Goal: Task Accomplishment & Management: Use online tool/utility

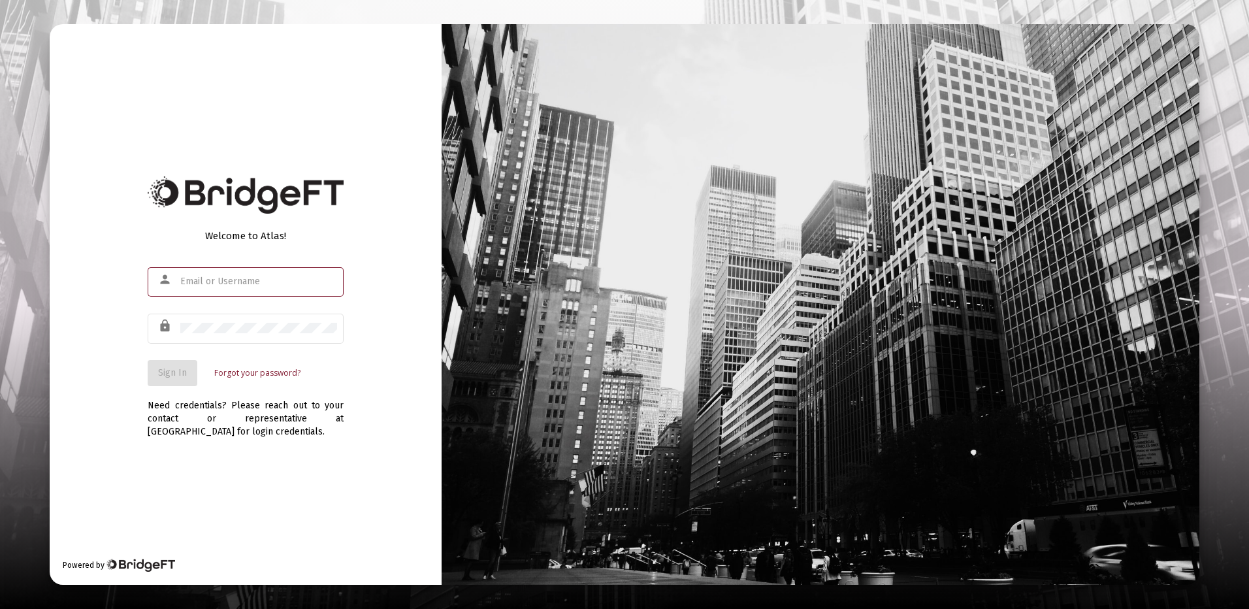
click at [193, 282] on input "text" at bounding box center [258, 281] width 157 height 10
click at [202, 284] on input "j" at bounding box center [258, 281] width 157 height 10
type input "[PERSON_NAME]"
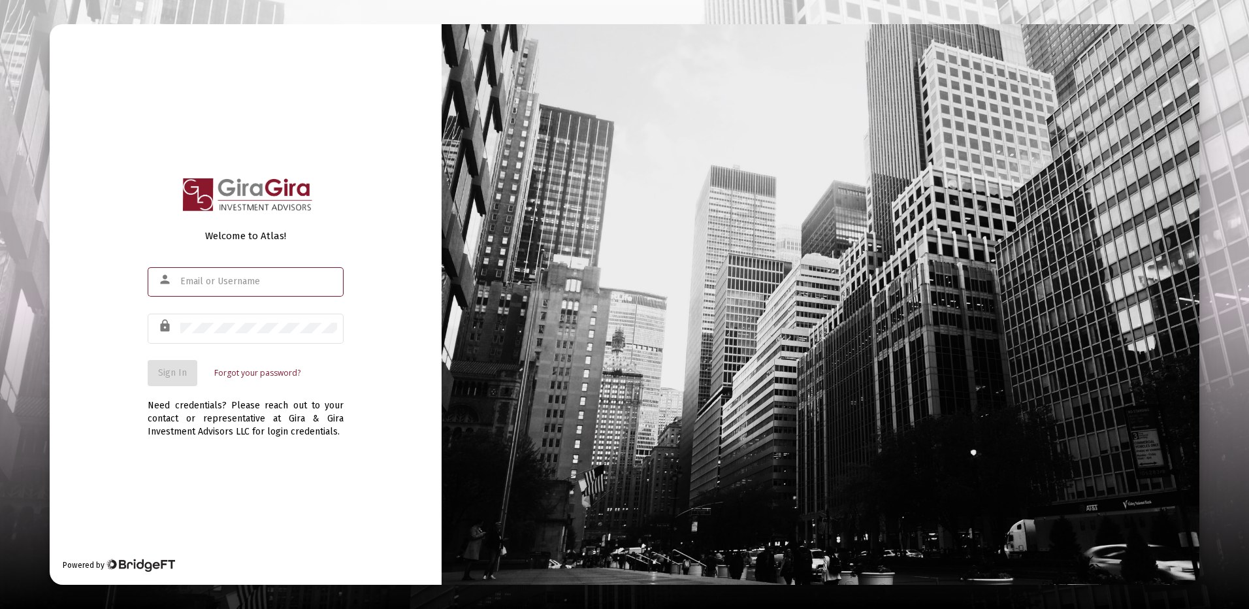
click at [190, 280] on input "text" at bounding box center [258, 281] width 157 height 10
click at [254, 281] on input "[PERSON_NAME][EMAIL_ADDRESS][DOMAIN_NAME]" at bounding box center [258, 281] width 157 height 10
type input "[PERSON_NAME][EMAIL_ADDRESS][DOMAIN_NAME]"
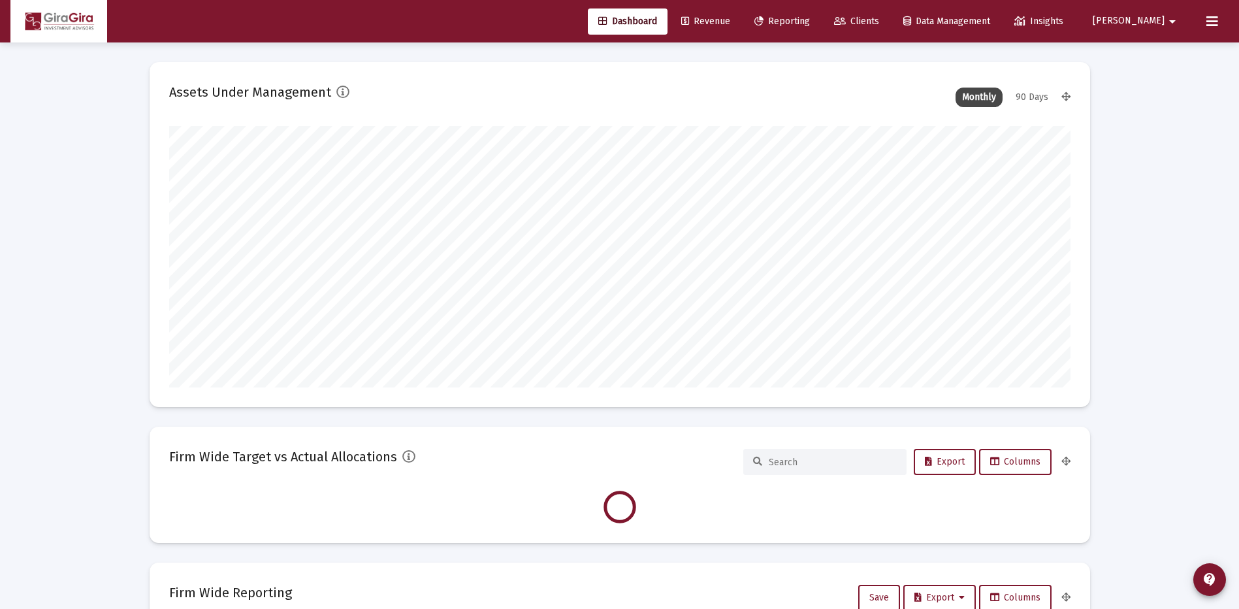
scroll to position [261, 485]
type input "[DATE]"
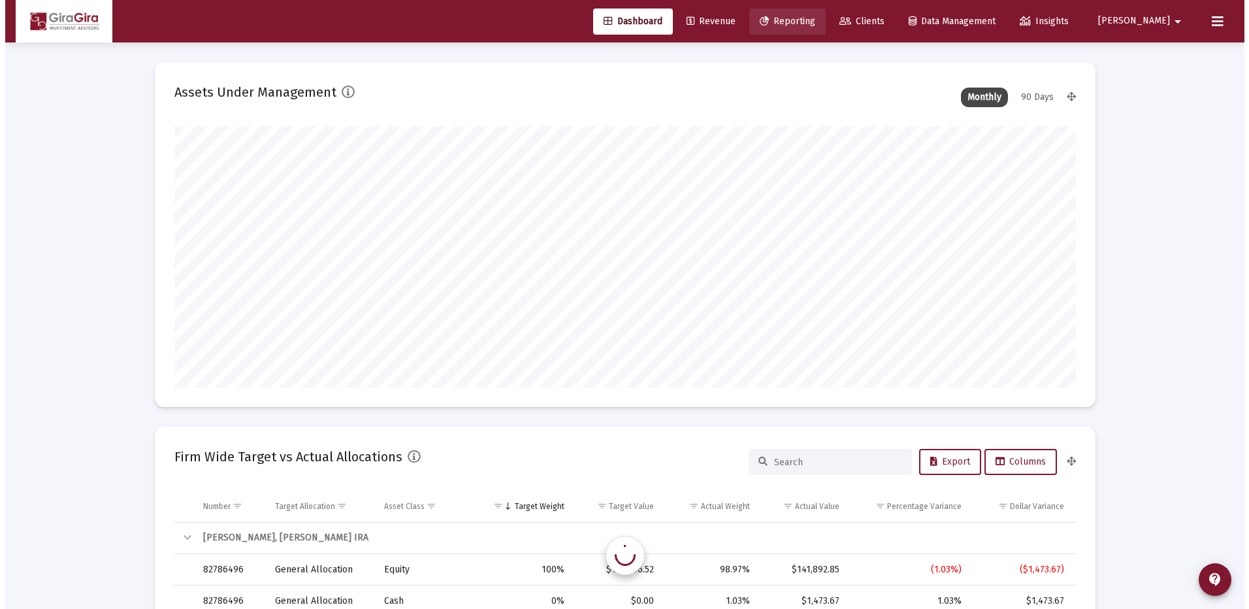
scroll to position [261, 421]
click at [810, 20] on span "Reporting" at bounding box center [782, 21] width 56 height 11
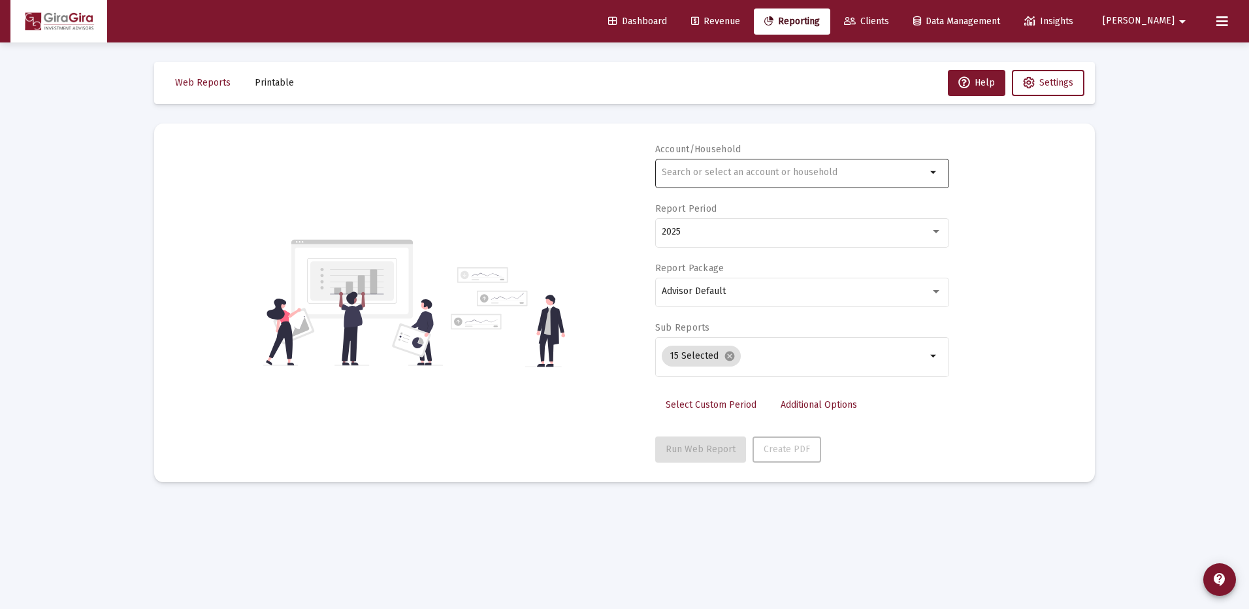
click at [690, 172] on input "text" at bounding box center [794, 172] width 265 height 10
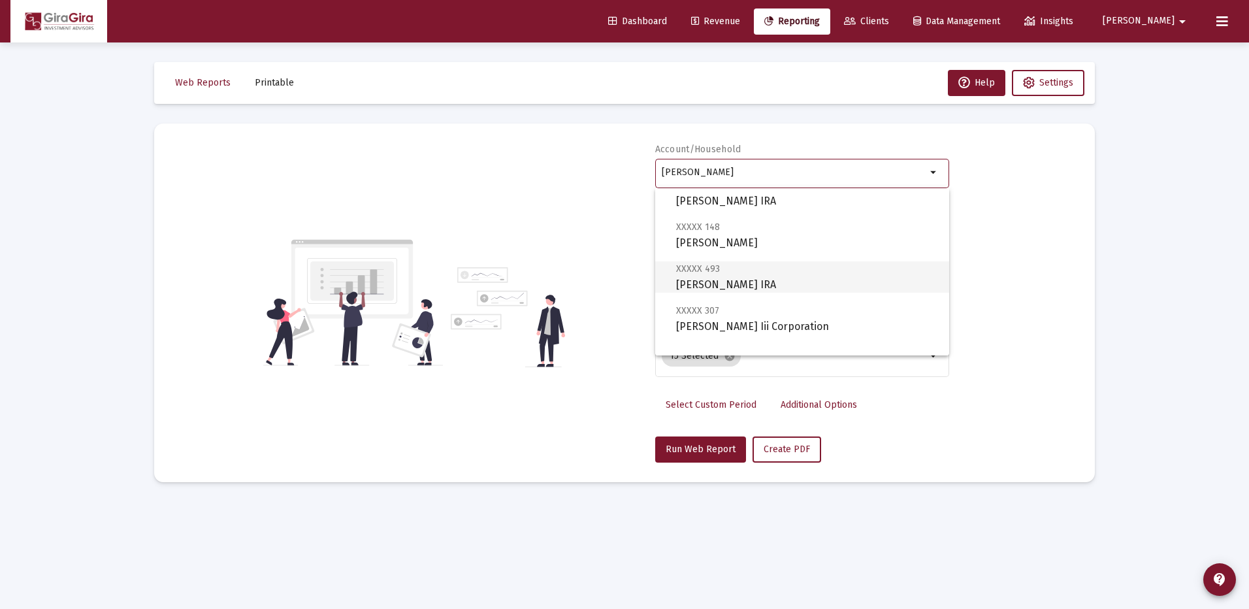
scroll to position [522, 0]
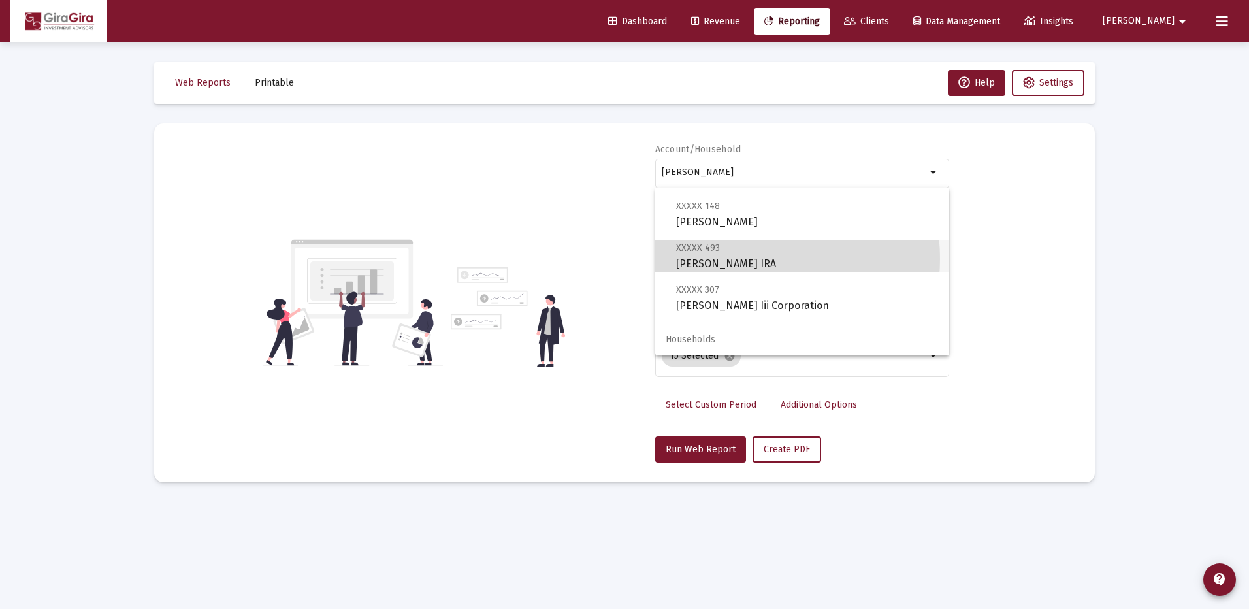
click at [737, 259] on span "XXXXX 493 [PERSON_NAME] IRA" at bounding box center [807, 256] width 263 height 32
type input "[PERSON_NAME] IRA"
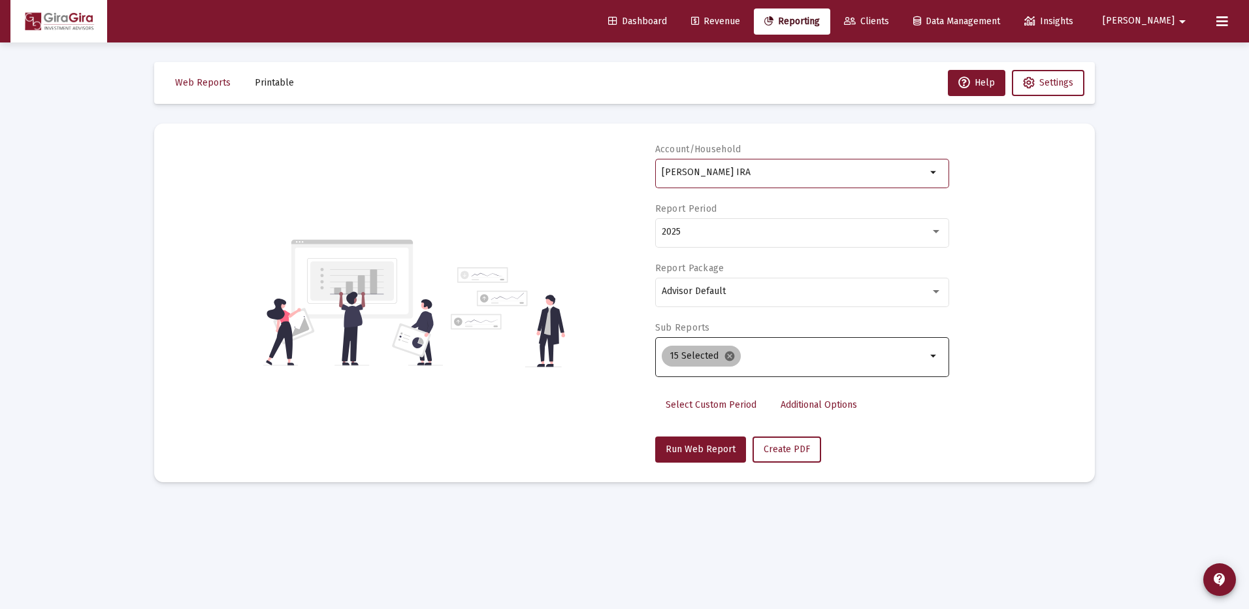
click at [725, 351] on mat-icon "cancel" at bounding box center [730, 356] width 12 height 12
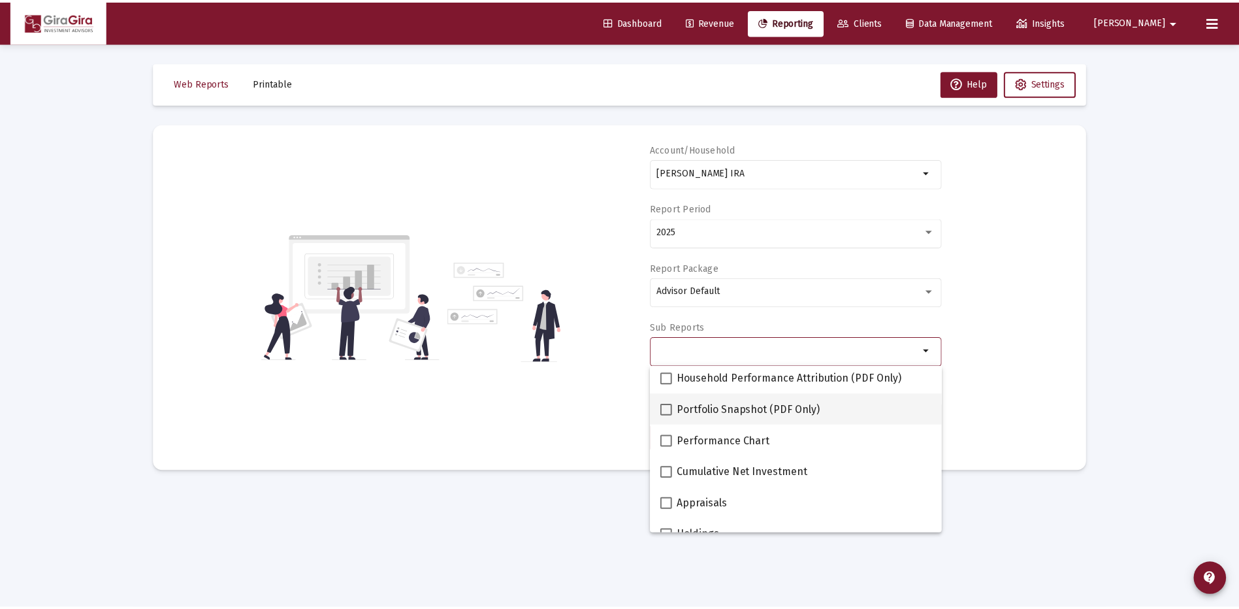
scroll to position [131, 0]
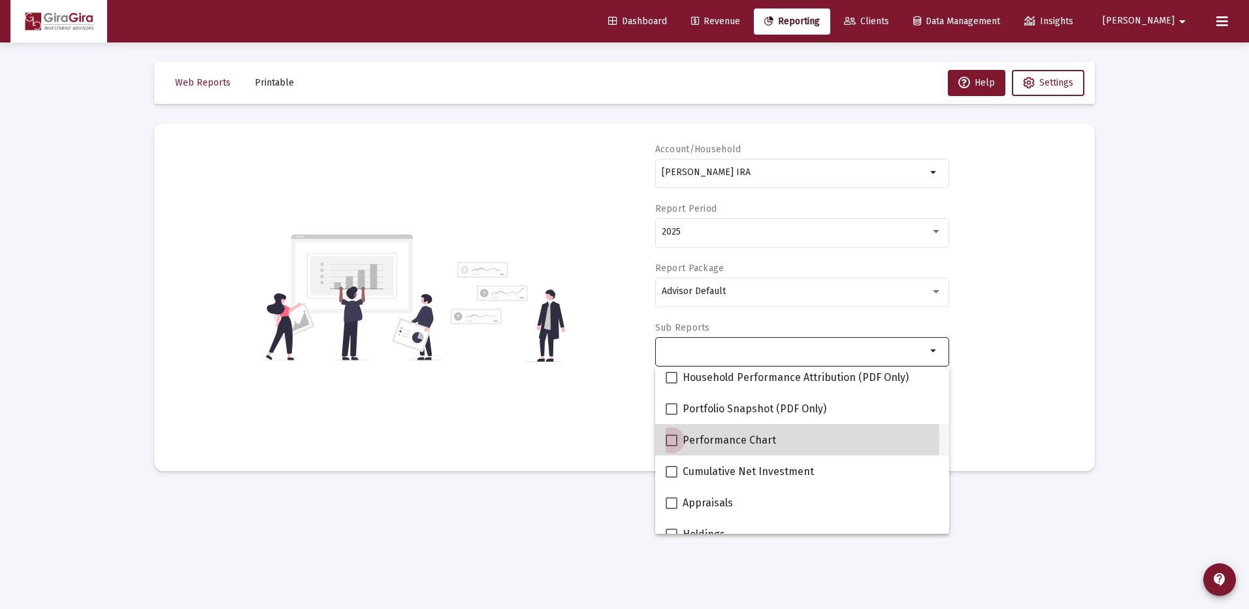
click at [675, 439] on span at bounding box center [672, 440] width 12 height 12
click at [671, 446] on input "Performance Chart" at bounding box center [671, 446] width 1 height 1
checkbox input "true"
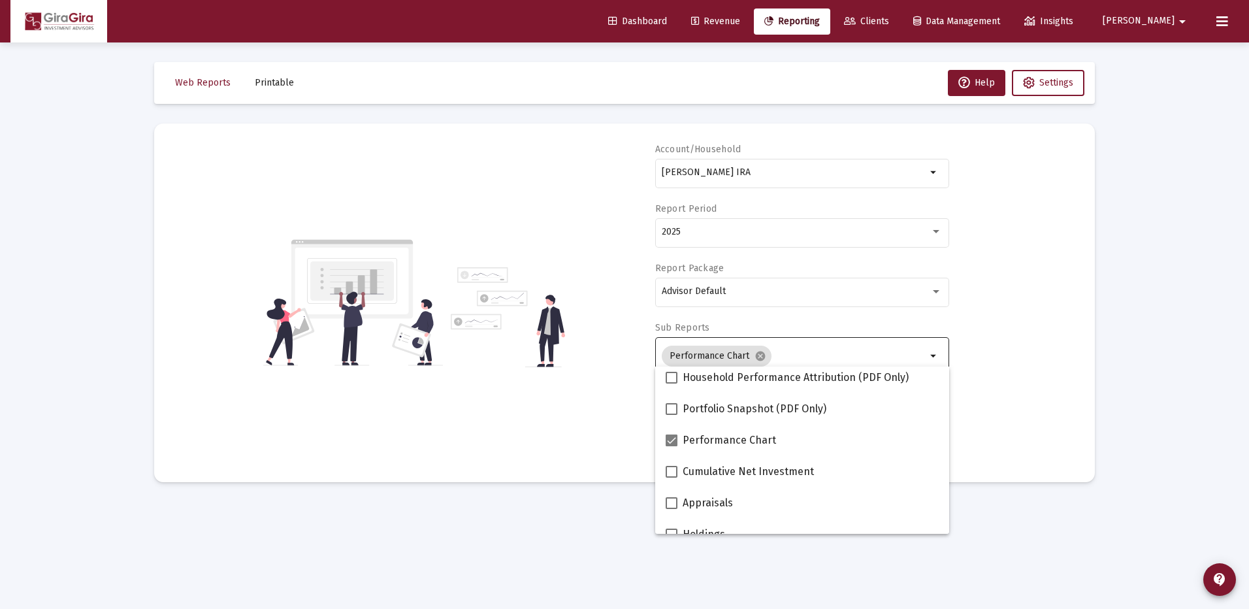
click at [1009, 376] on div "Account/Household [PERSON_NAME] IRA arrow_drop_down Report Period 2025 Report P…" at bounding box center [624, 302] width 901 height 319
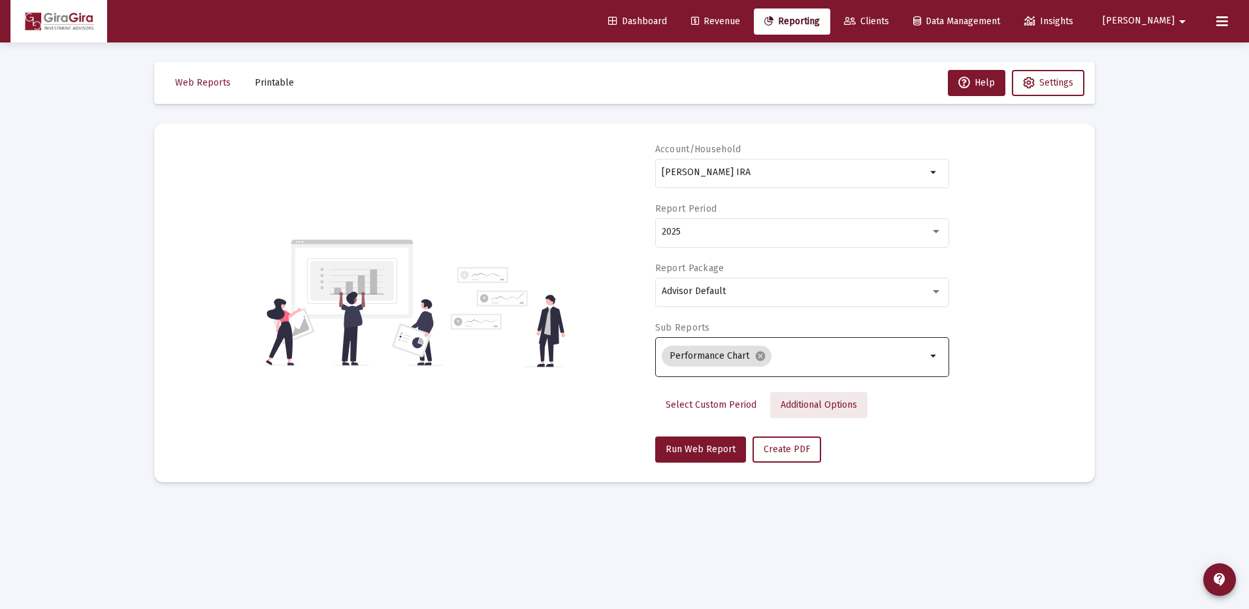
click at [800, 401] on span "Additional Options" at bounding box center [818, 404] width 76 height 11
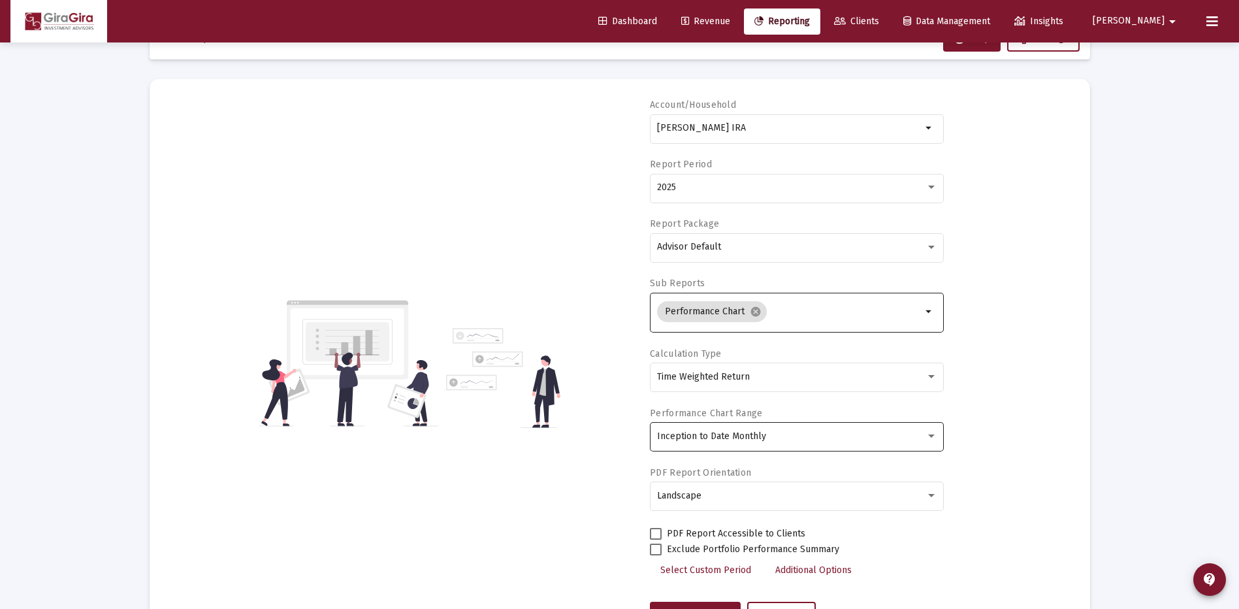
scroll to position [65, 0]
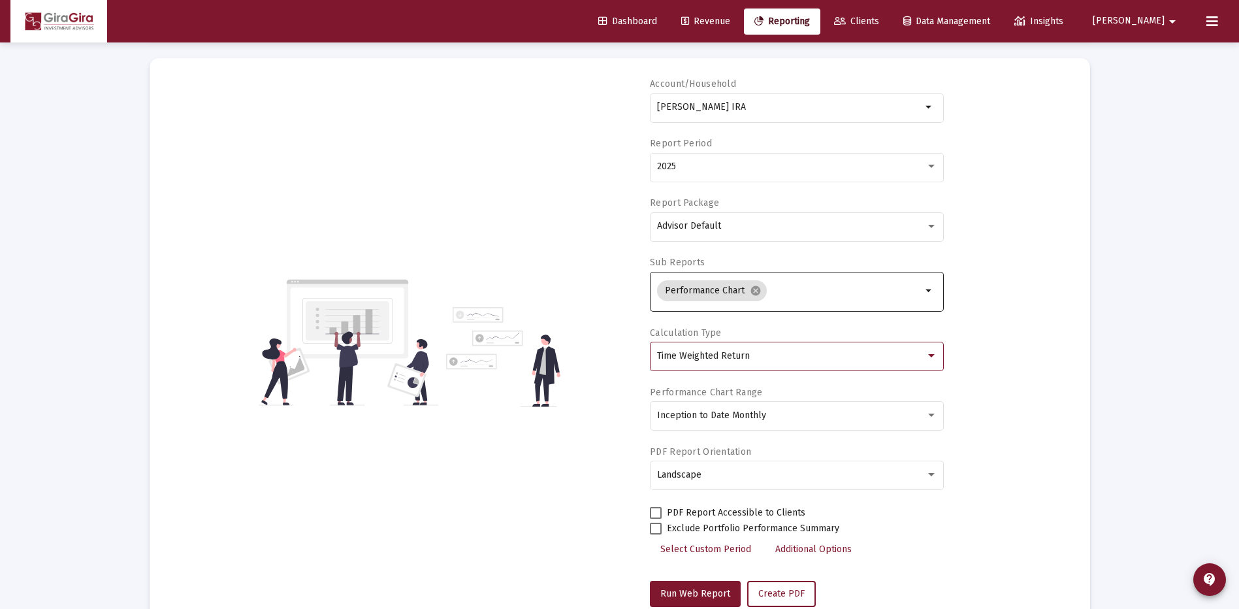
click at [695, 357] on span "Time Weighted Return" at bounding box center [703, 355] width 93 height 11
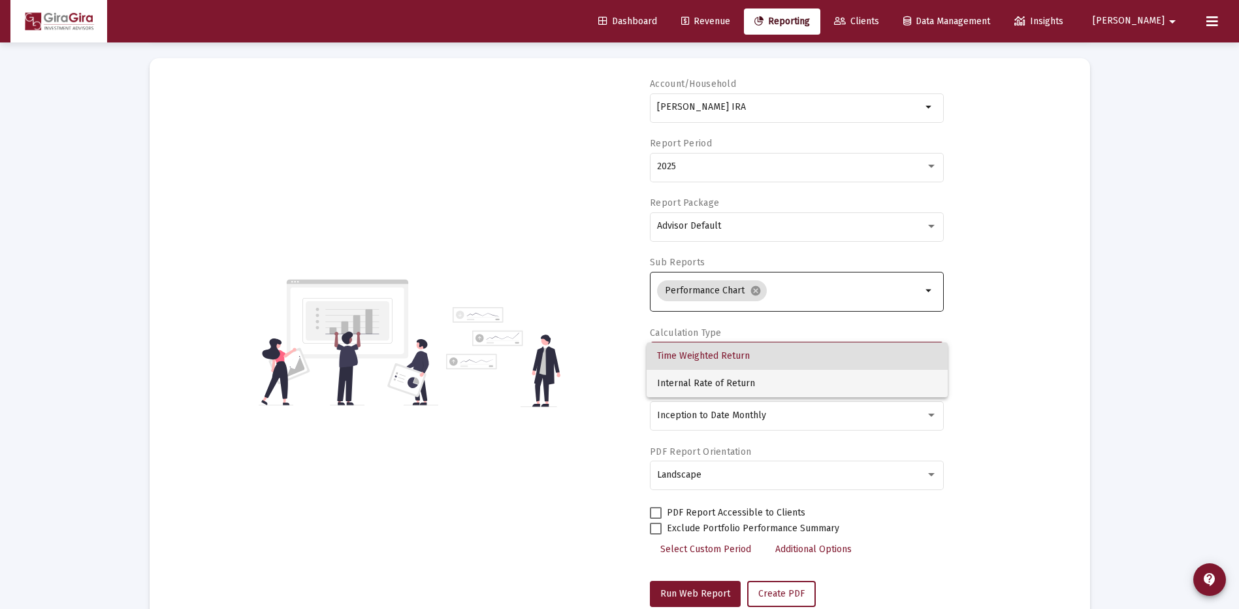
click at [698, 379] on span "Internal Rate of Return" at bounding box center [797, 383] width 280 height 27
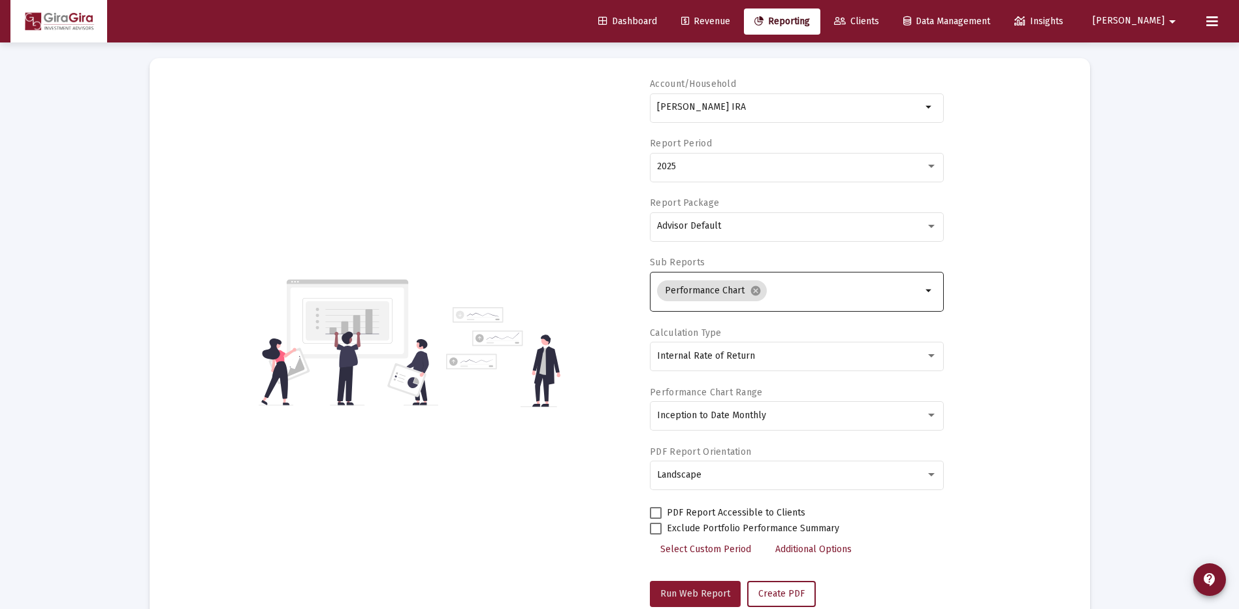
click at [694, 590] on span "Run Web Report" at bounding box center [695, 593] width 70 height 11
select select "View all"
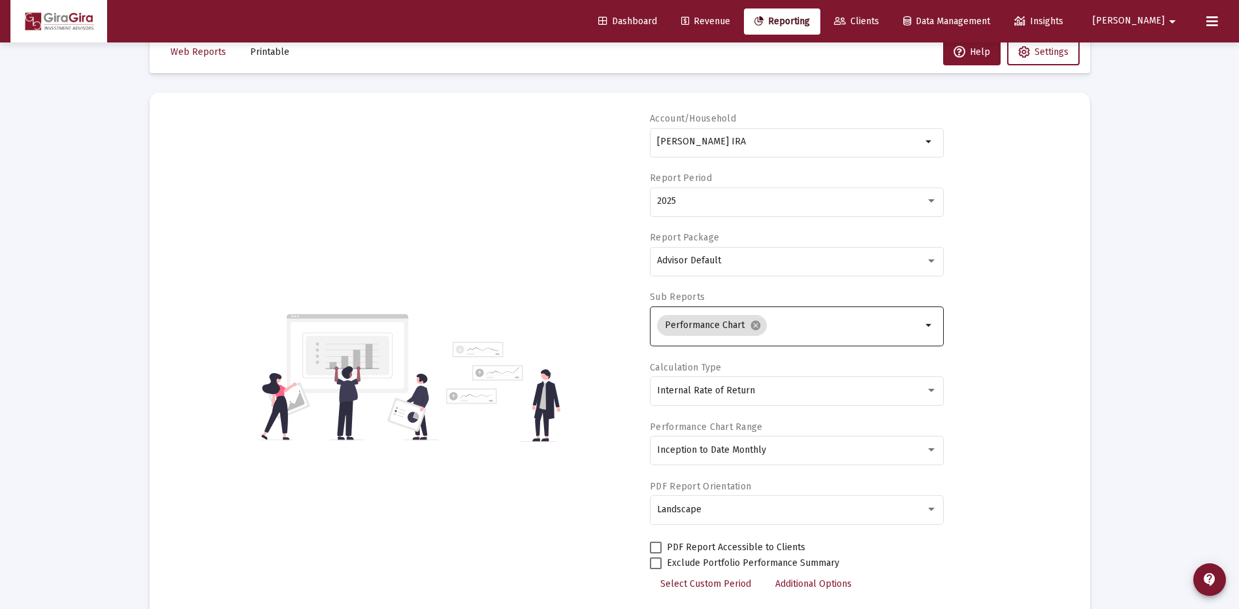
scroll to position [0, 0]
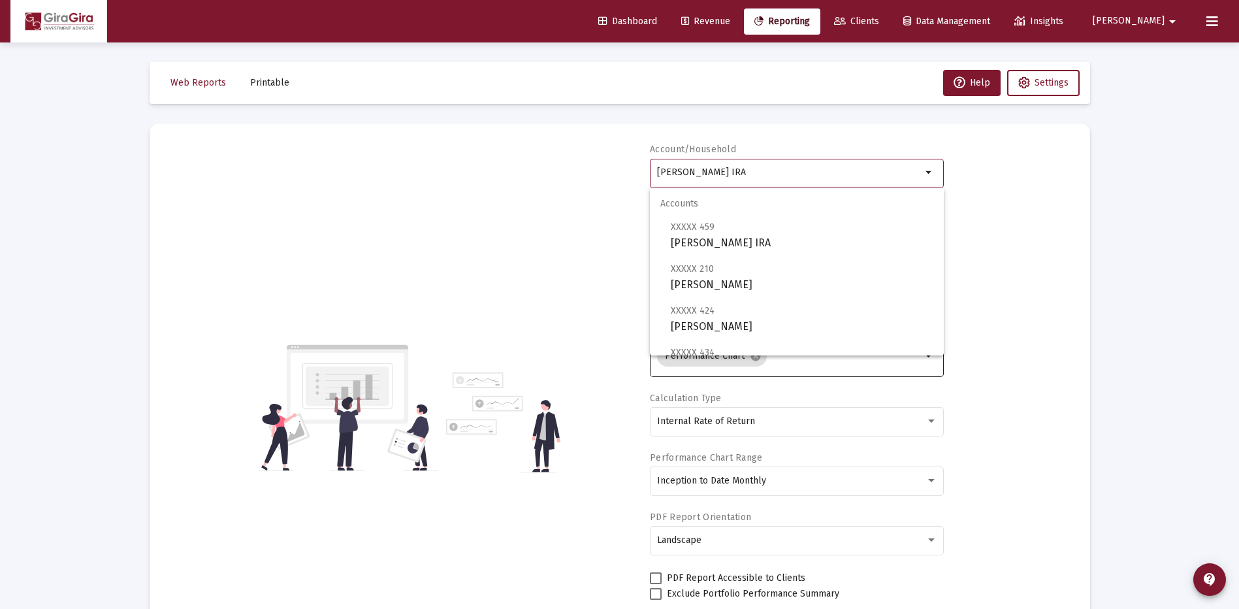
drag, startPoint x: 658, startPoint y: 170, endPoint x: 1243, endPoint y: 229, distance: 587.5
click at [1239, 229] on html "Dashboard Revenue Reporting Clients Data Management Insights [PERSON_NAME] Inte…" at bounding box center [619, 304] width 1239 height 609
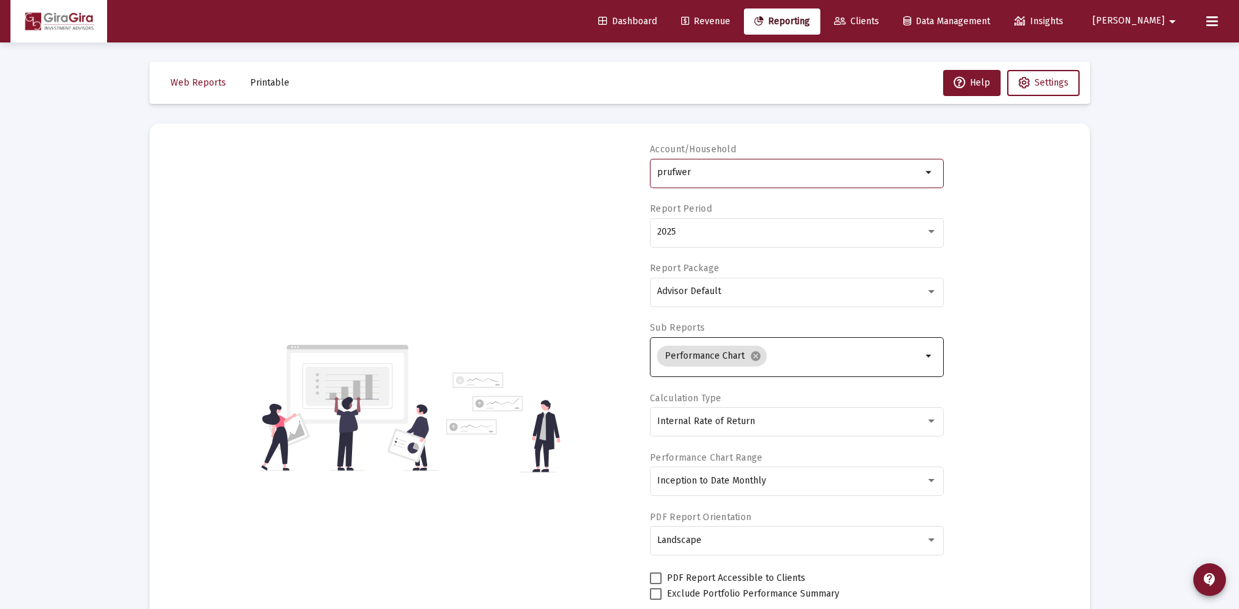
drag, startPoint x: 672, startPoint y: 172, endPoint x: 777, endPoint y: 160, distance: 105.2
click at [775, 160] on div "prufwer" at bounding box center [789, 172] width 265 height 32
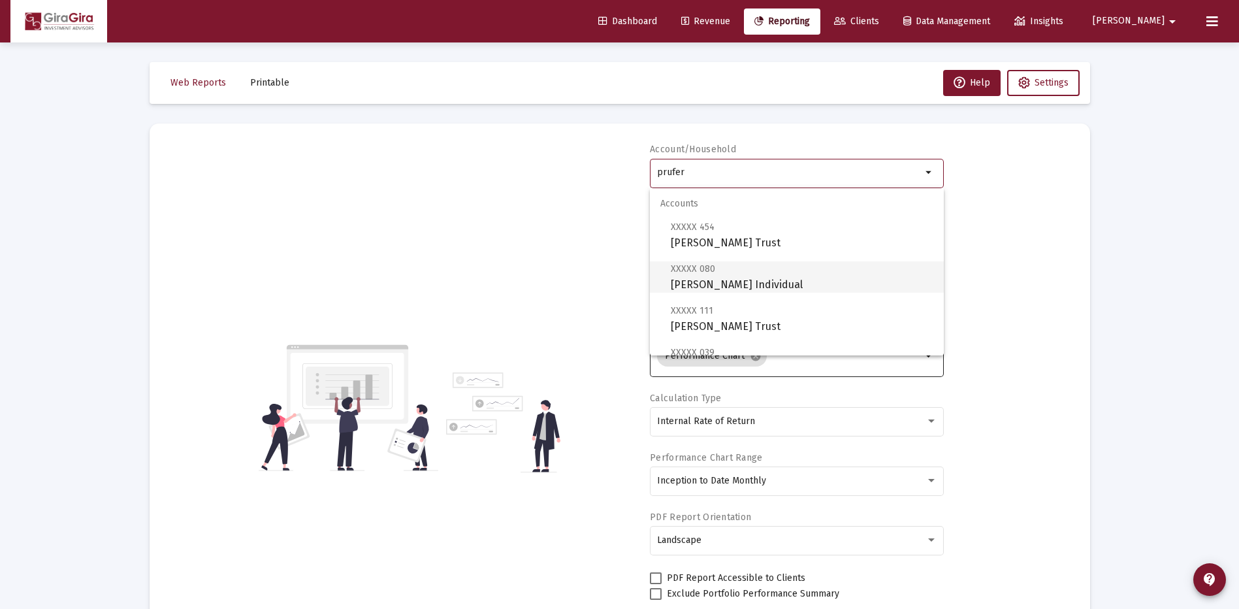
scroll to position [65, 0]
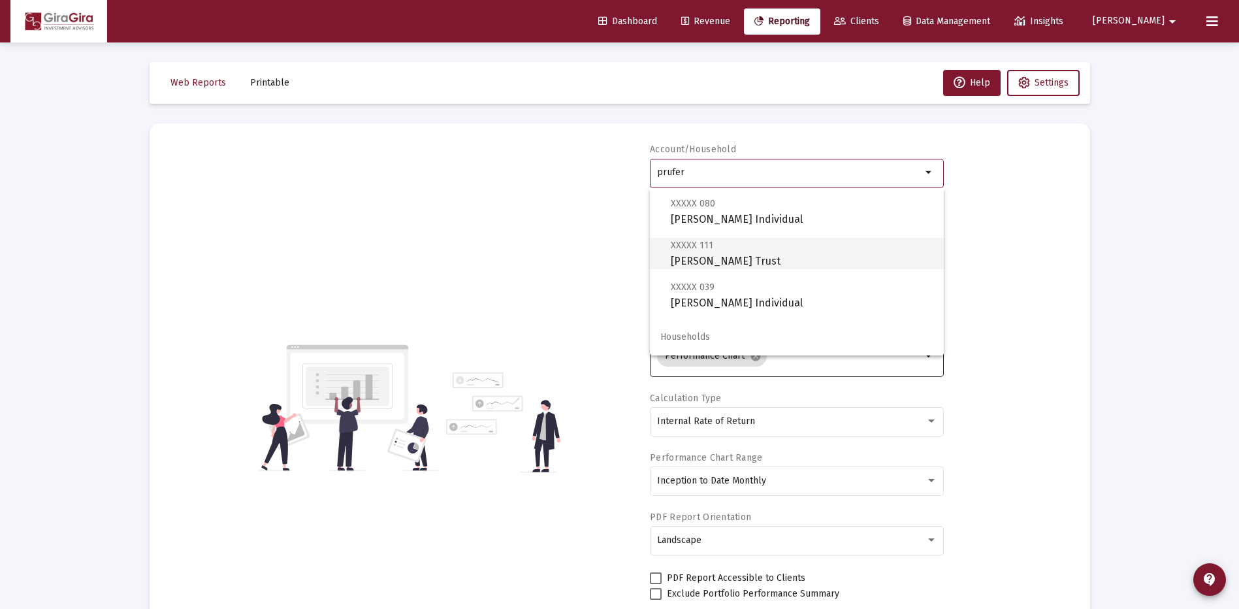
click at [717, 259] on span "XXXXX 111 [PERSON_NAME] Trust" at bounding box center [802, 253] width 263 height 32
type input "[PERSON_NAME] Trust"
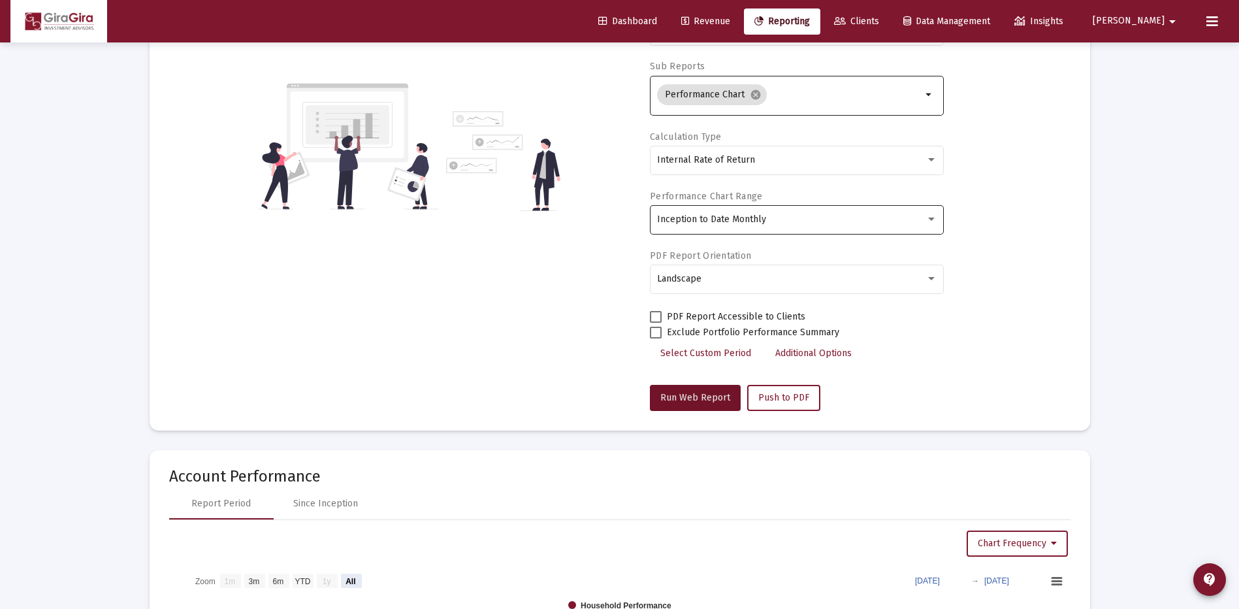
click at [707, 394] on span "Run Web Report" at bounding box center [695, 397] width 70 height 11
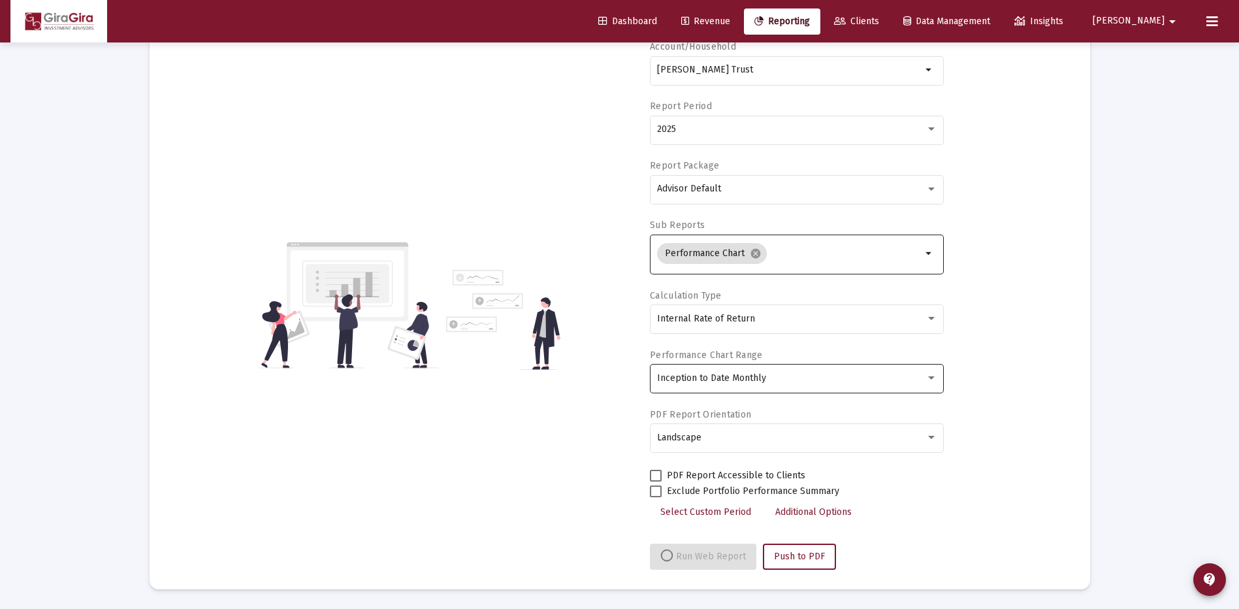
select select "View all"
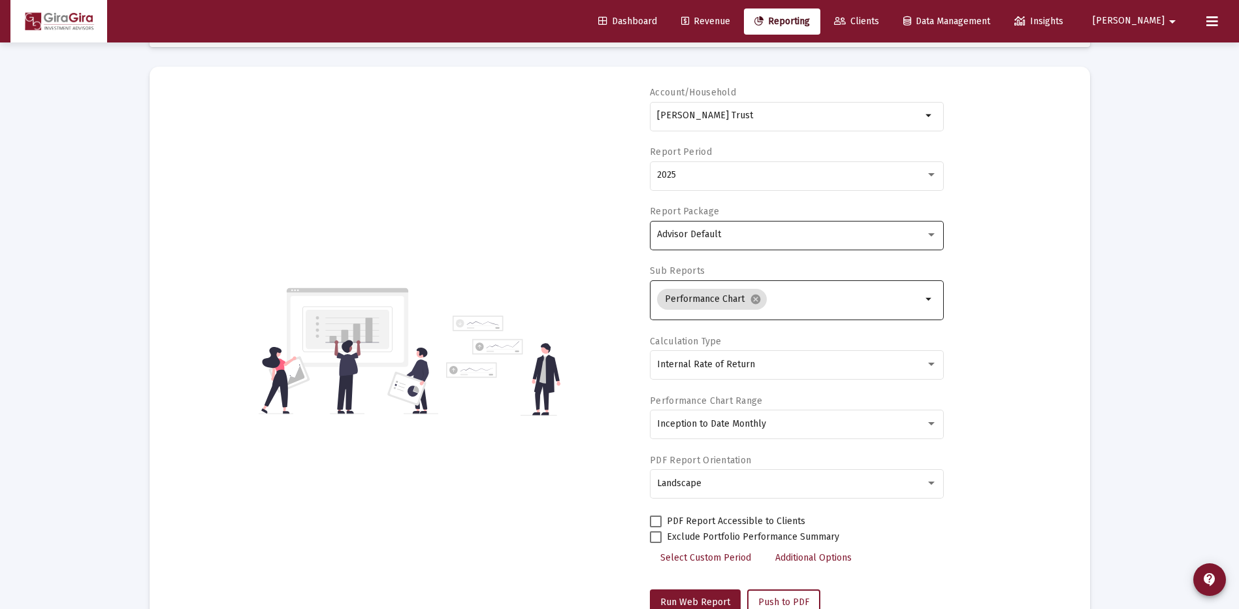
scroll to position [0, 0]
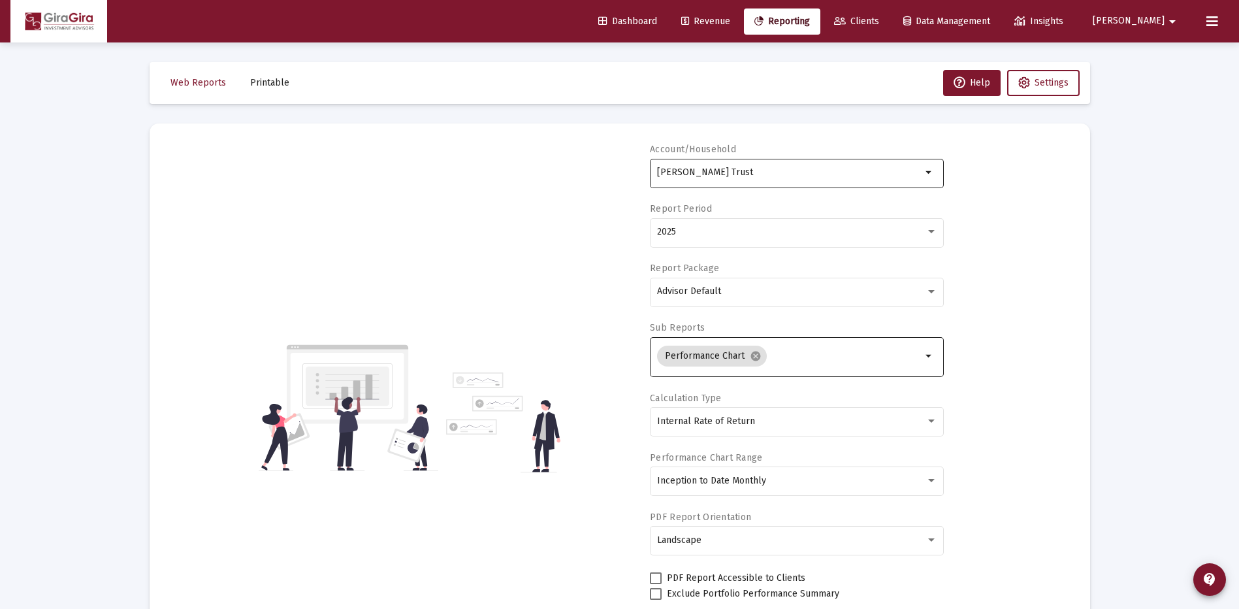
click at [677, 172] on input "[PERSON_NAME] Trust" at bounding box center [789, 172] width 265 height 10
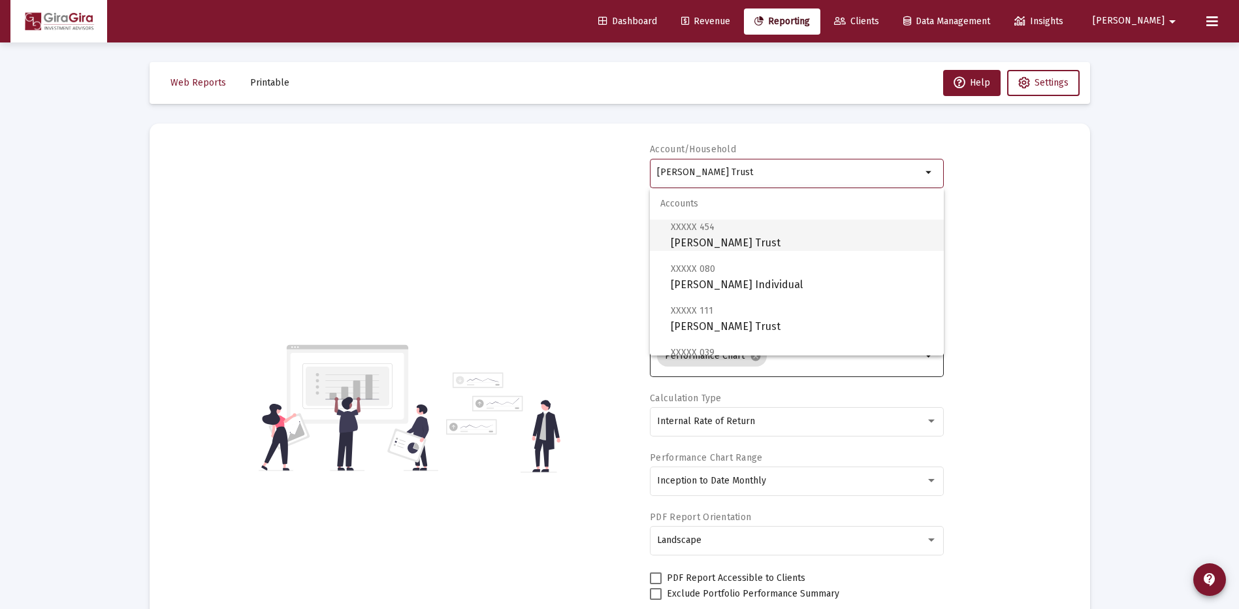
click at [709, 229] on span "XXXXX 454" at bounding box center [693, 226] width 44 height 11
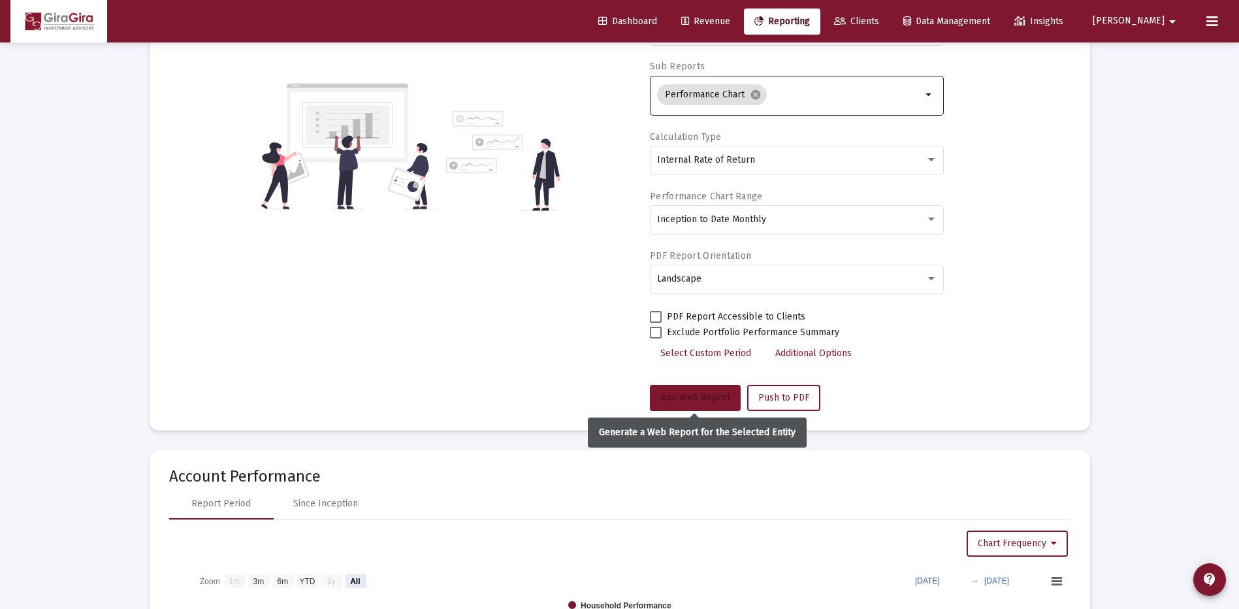
click at [696, 394] on span "Run Web Report" at bounding box center [695, 397] width 70 height 11
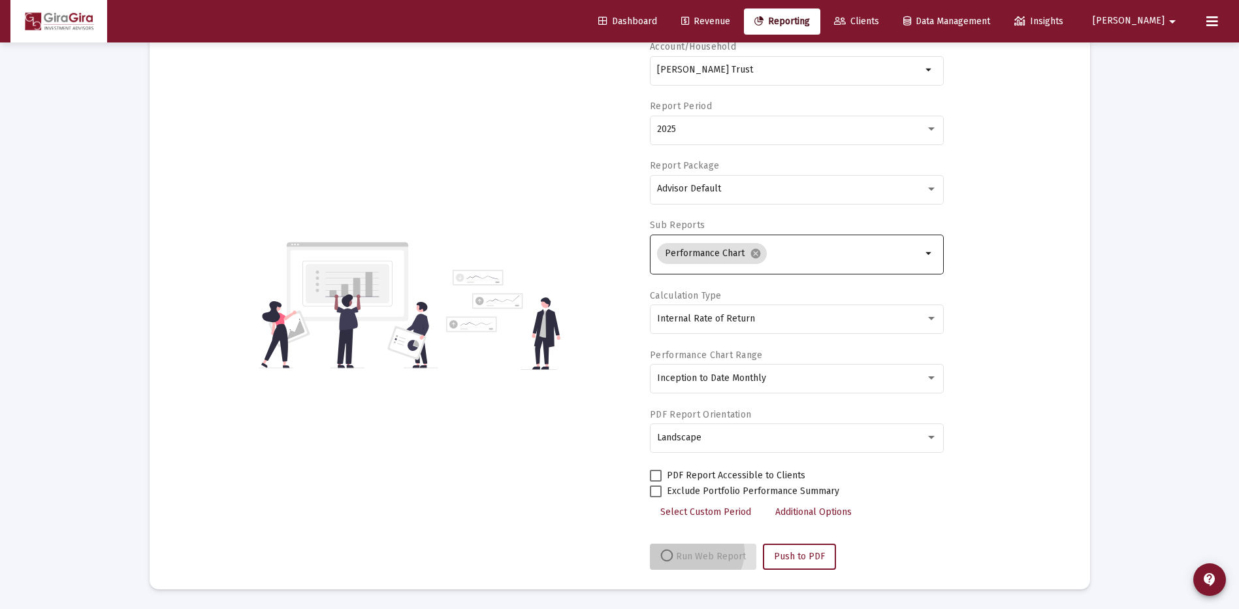
scroll to position [103, 0]
select select "View all"
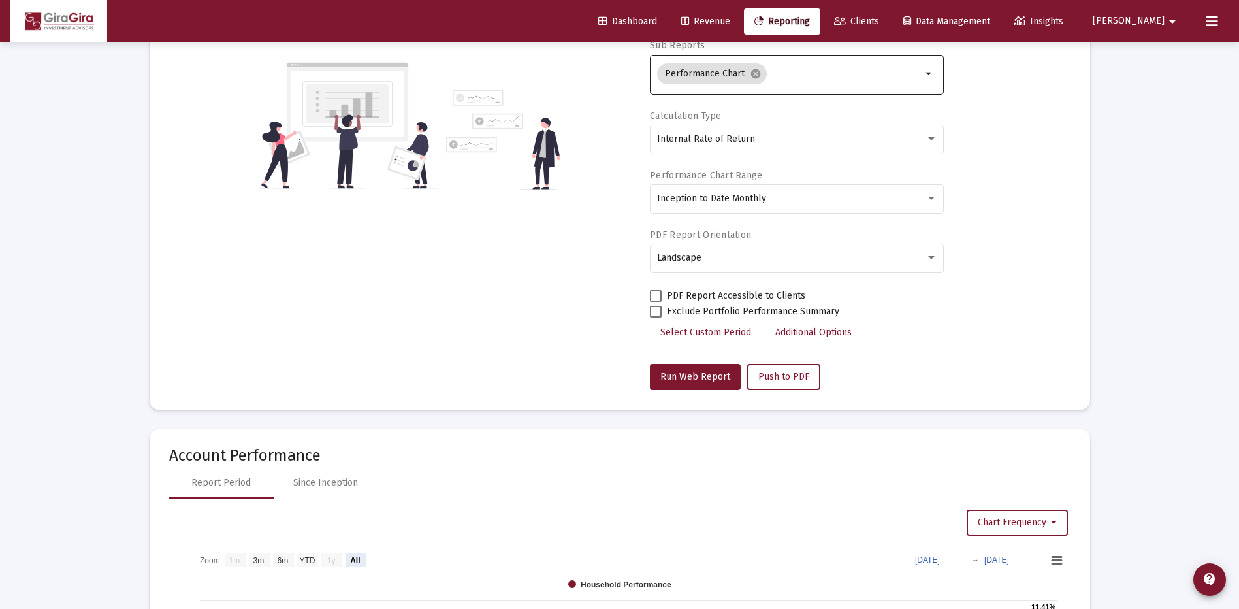
scroll to position [261, 0]
